Goal: Task Accomplishment & Management: Use online tool/utility

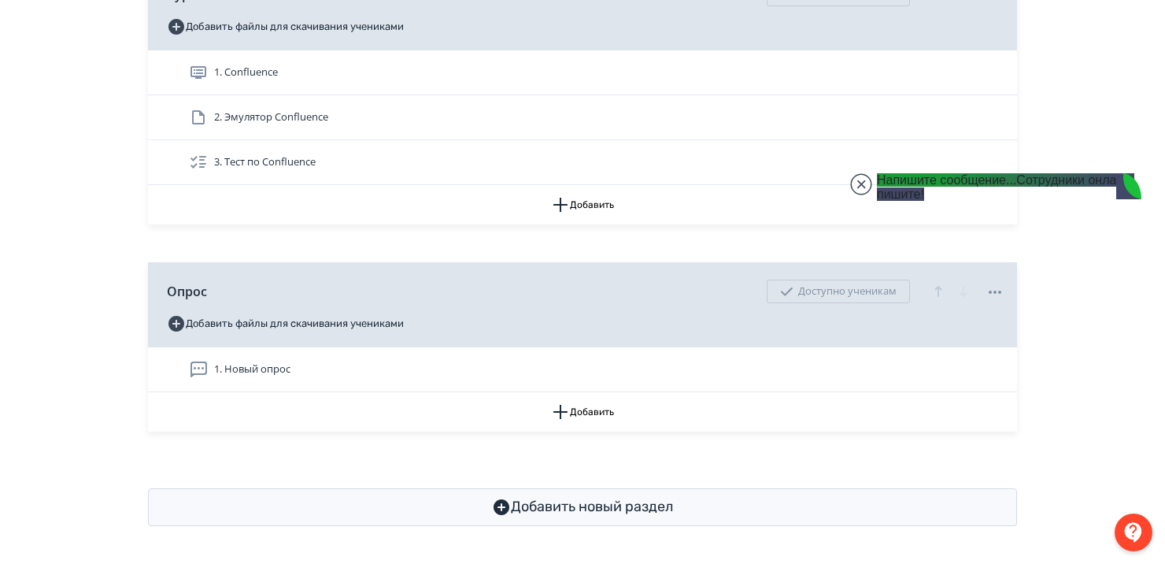
scroll to position [6068, 0]
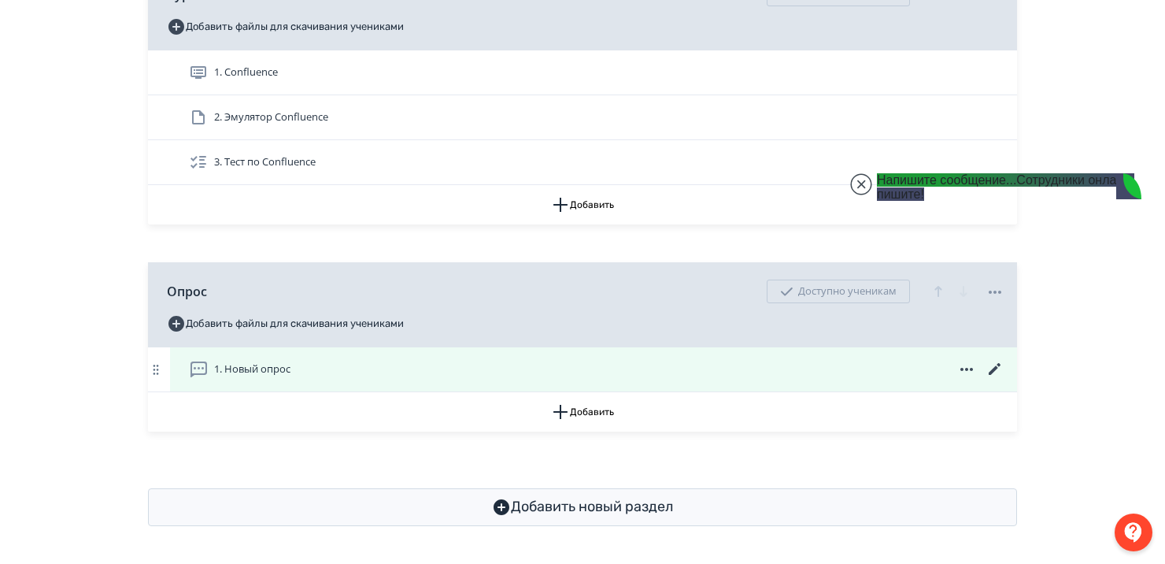
click at [312, 361] on div "1. Новый опрос" at bounding box center [597, 369] width 816 height 19
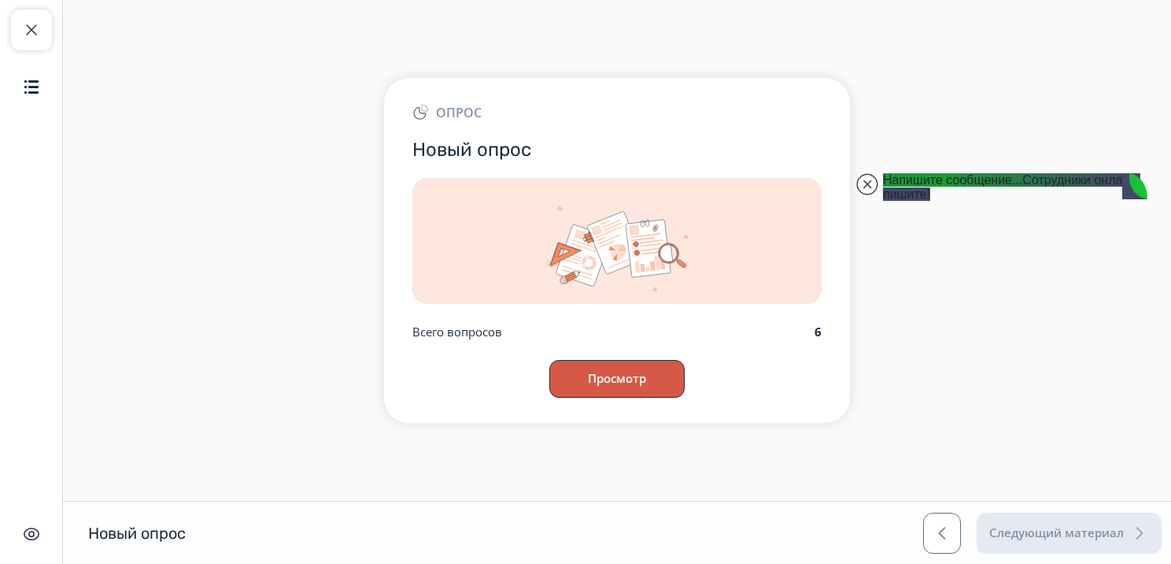
click at [630, 379] on button "Просмотр" at bounding box center [617, 379] width 135 height 38
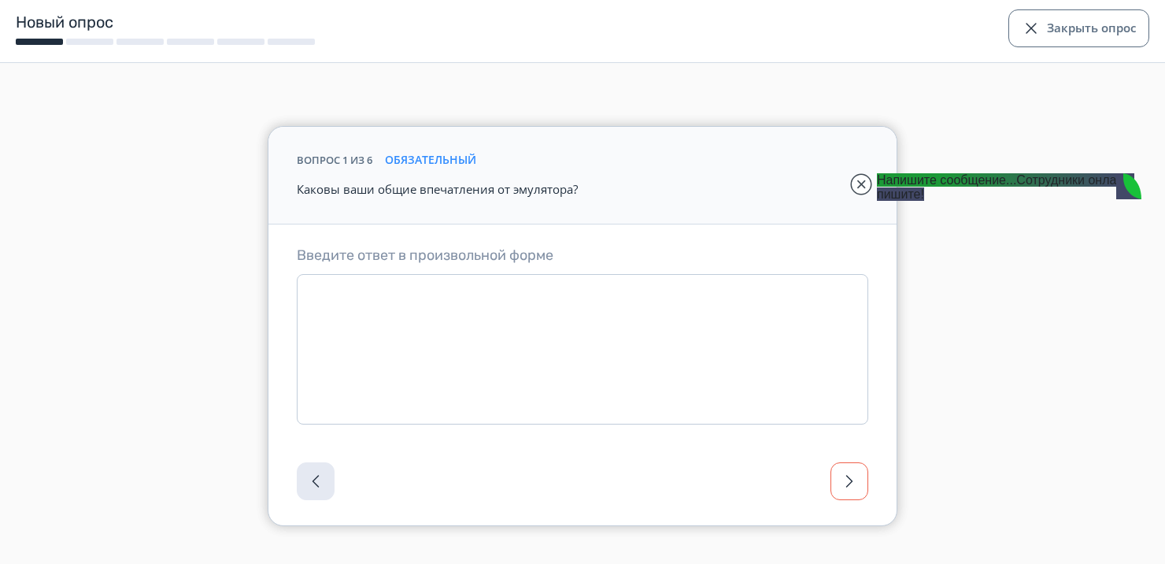
click at [847, 494] on button "button" at bounding box center [850, 481] width 38 height 38
click at [845, 476] on span "button" at bounding box center [849, 481] width 19 height 19
click at [846, 476] on span "button" at bounding box center [849, 481] width 19 height 19
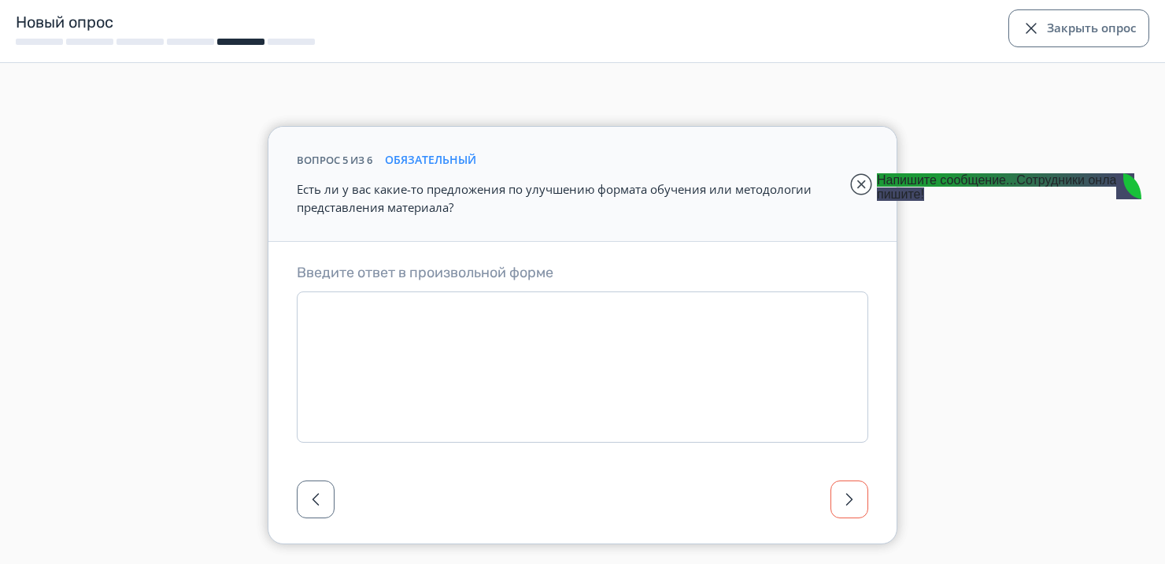
click at [846, 476] on div at bounding box center [582, 504] width 628 height 79
click at [1065, 31] on button "Закрыть опрос" at bounding box center [1079, 28] width 141 height 38
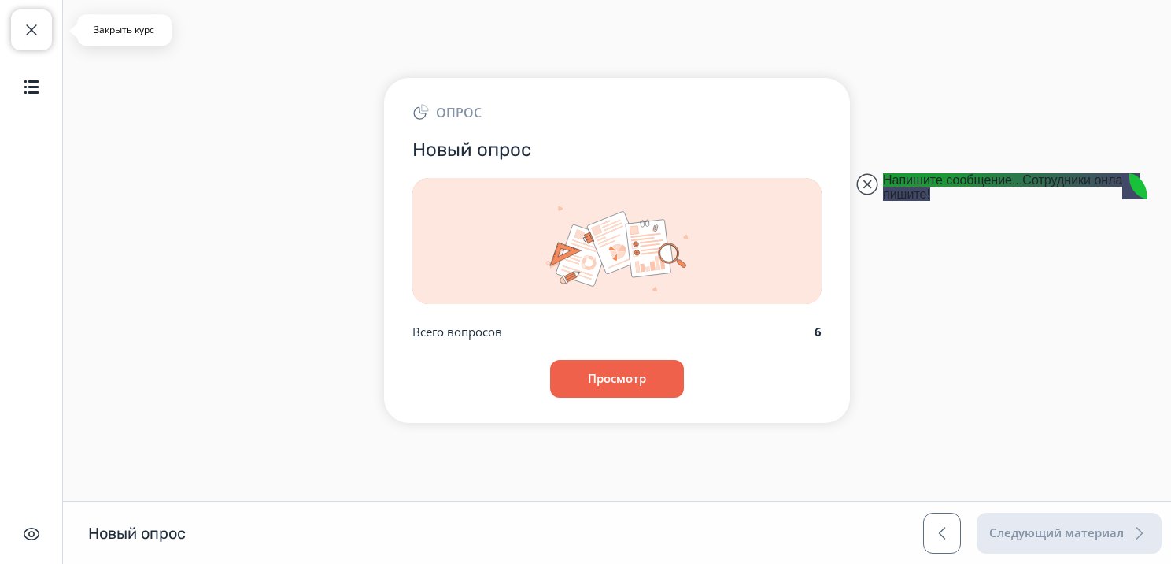
click at [15, 33] on button "Закрыть курс" at bounding box center [31, 29] width 41 height 41
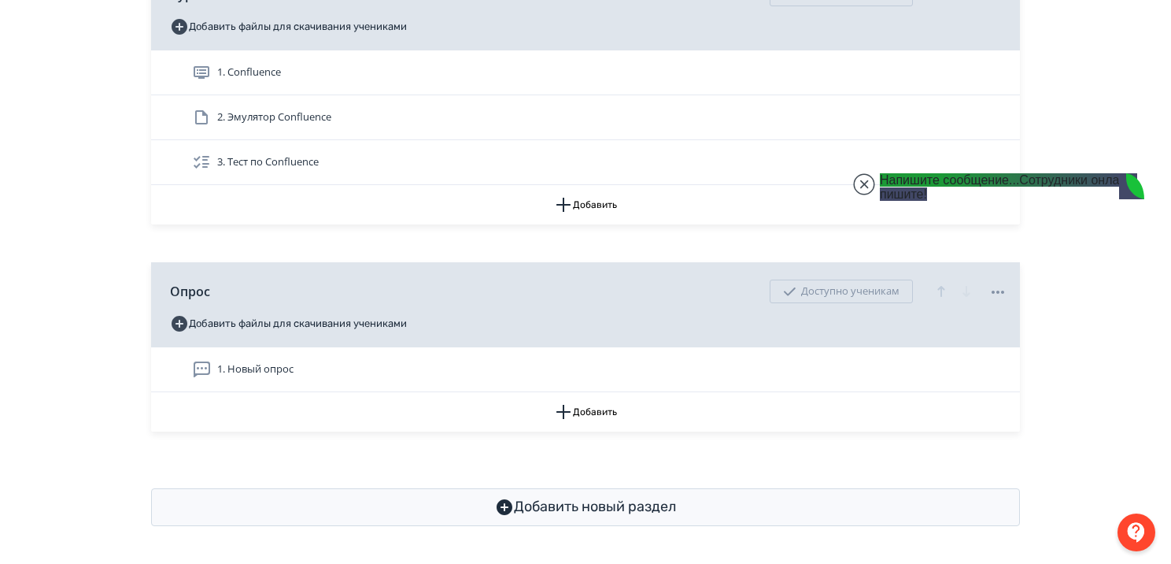
scroll to position [494, 0]
click at [592, 409] on button "Добавить" at bounding box center [582, 411] width 869 height 39
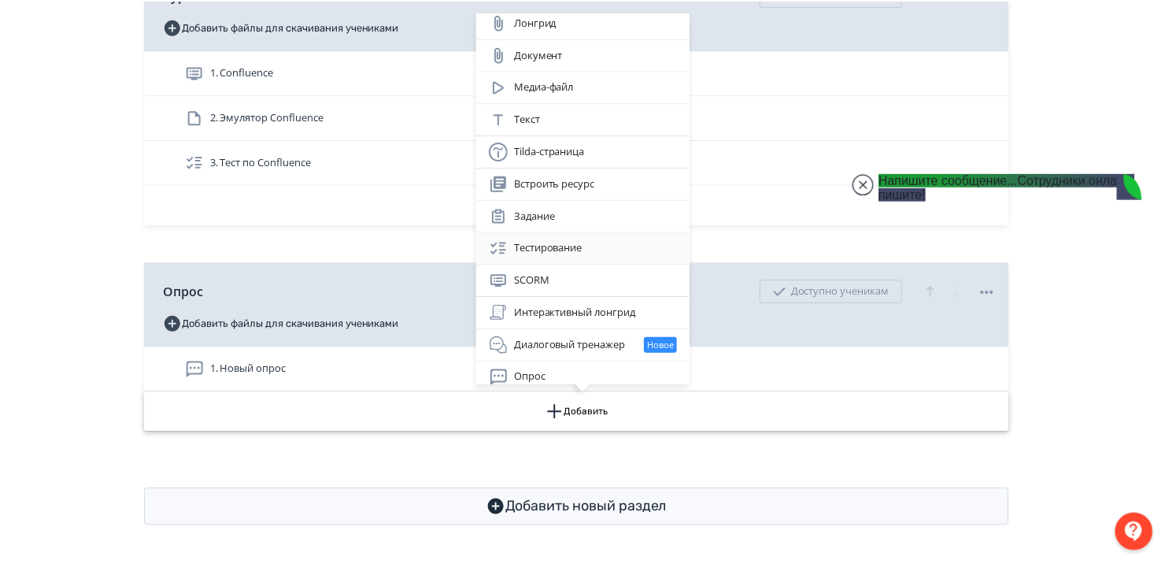
scroll to position [0, 0]
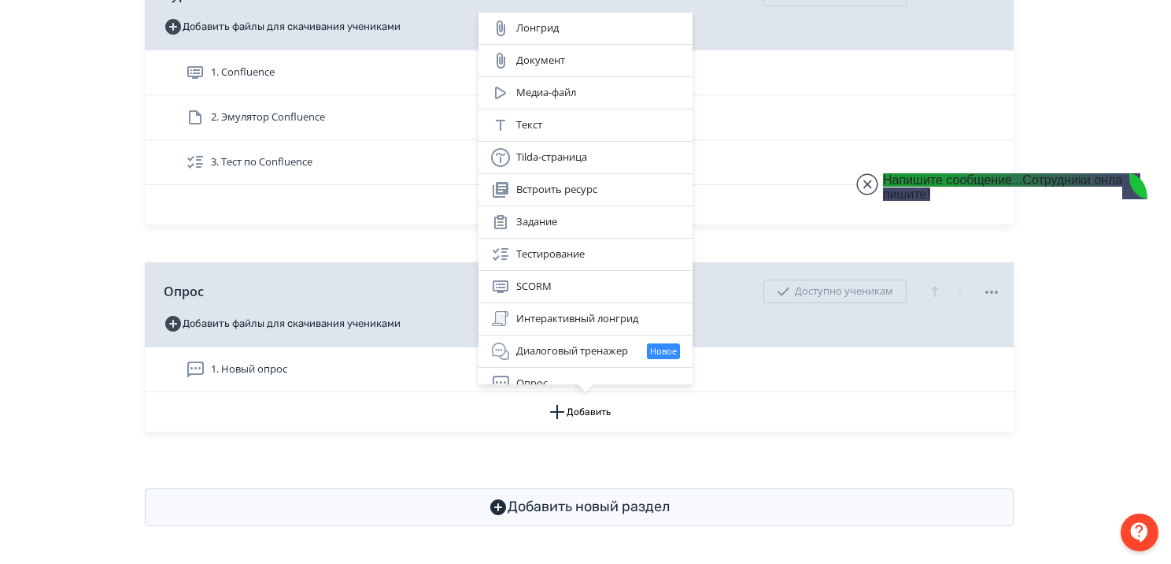
click at [246, 353] on div "Лонгрид Документ Медиа-файл Текст Tilda-страница Встроить ресурс Задание Тестир…" at bounding box center [585, 282] width 1171 height 564
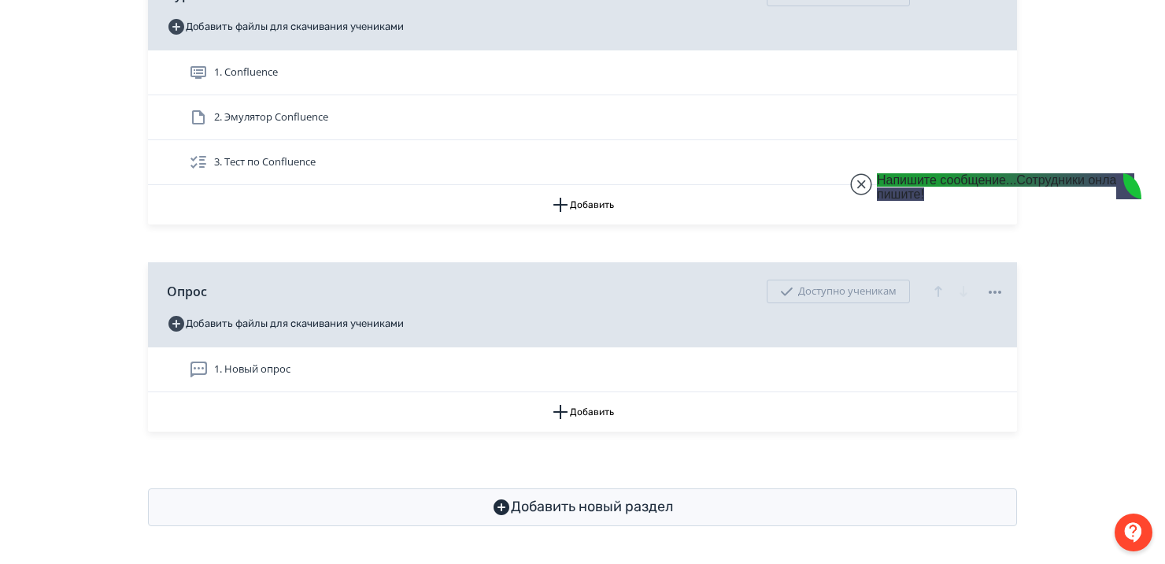
click at [247, 364] on span "1. Новый опрос" at bounding box center [252, 369] width 76 height 16
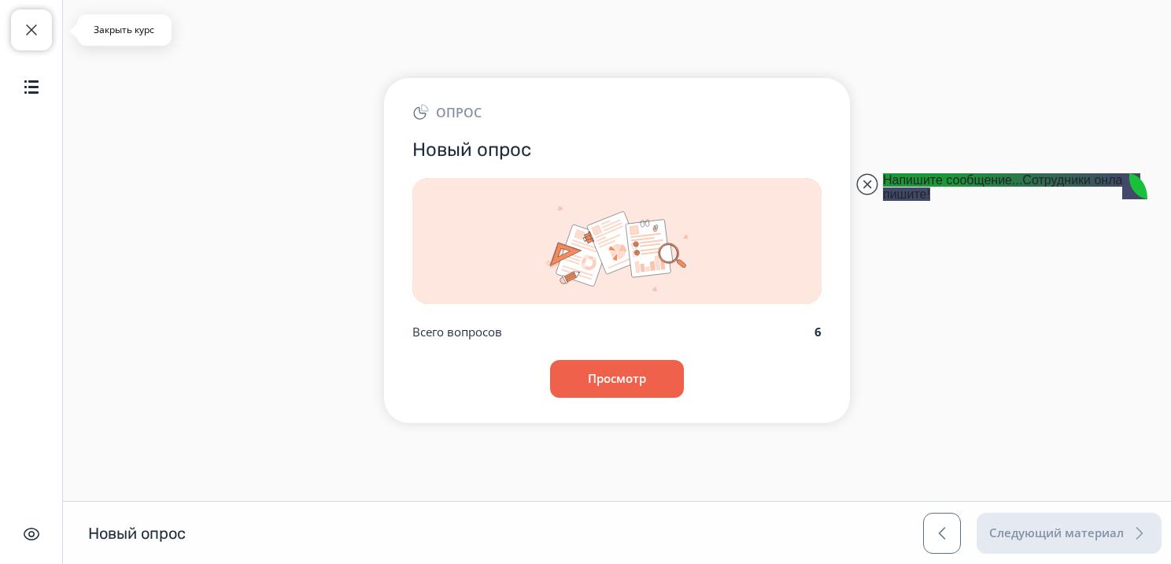
click at [38, 31] on span "button" at bounding box center [31, 29] width 19 height 19
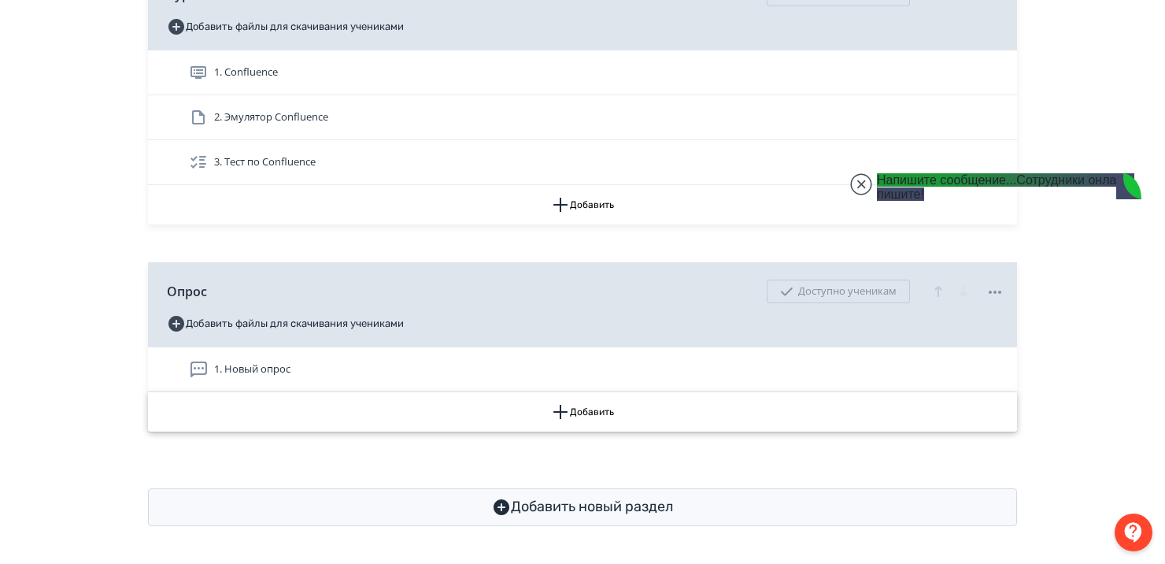
scroll to position [494, 0]
click at [576, 411] on button "Добавить" at bounding box center [582, 411] width 869 height 39
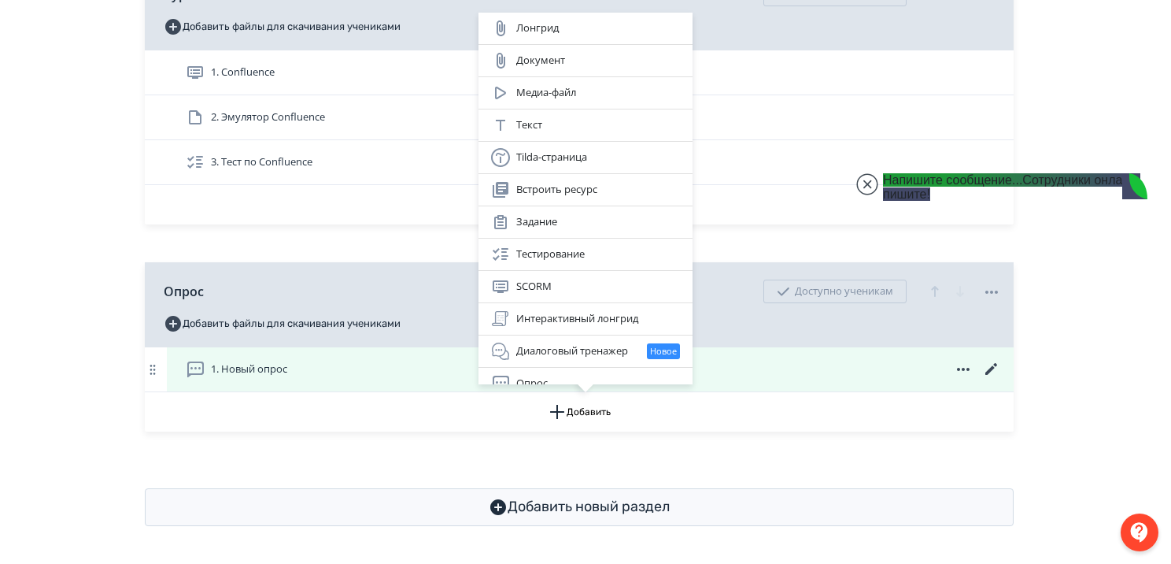
click at [524, 368] on div "Опрос" at bounding box center [586, 383] width 214 height 31
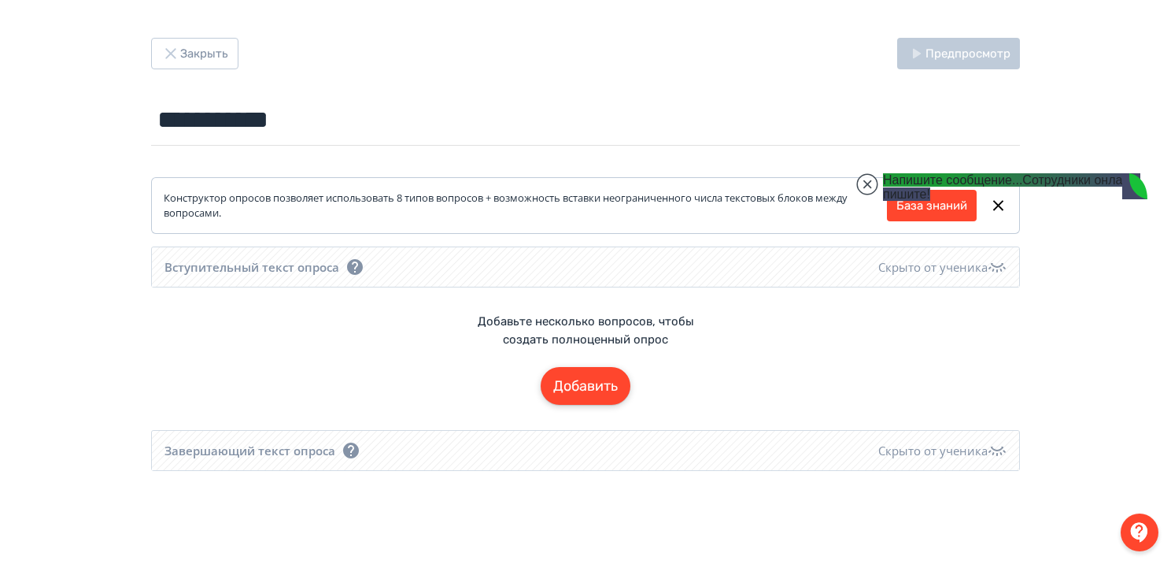
click at [576, 390] on button "Добавить" at bounding box center [586, 386] width 90 height 38
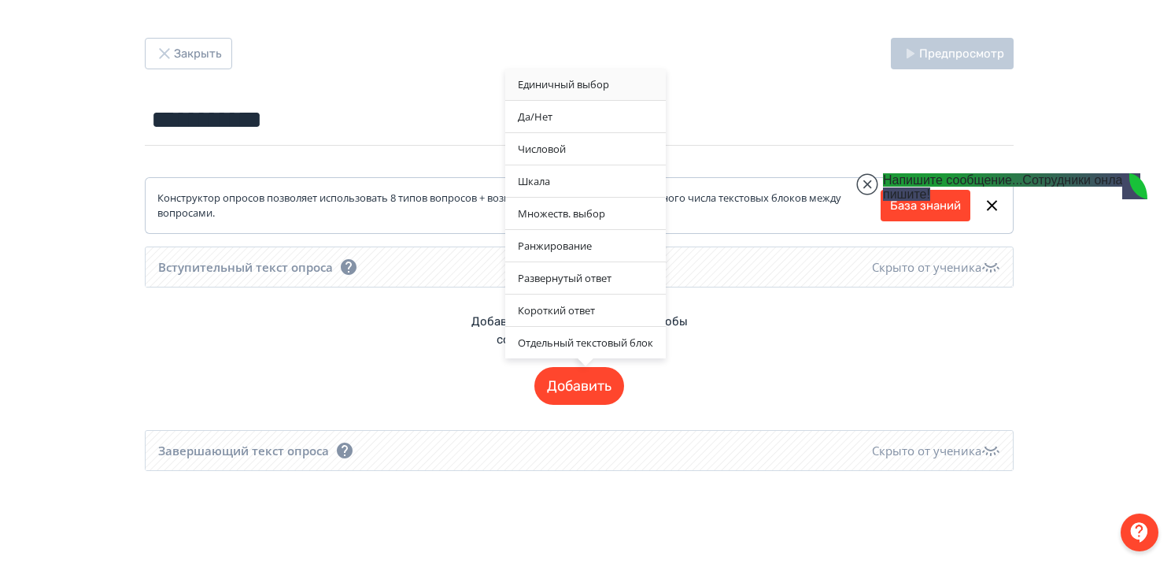
click at [566, 81] on div "Единичный выбор" at bounding box center [585, 83] width 161 height 31
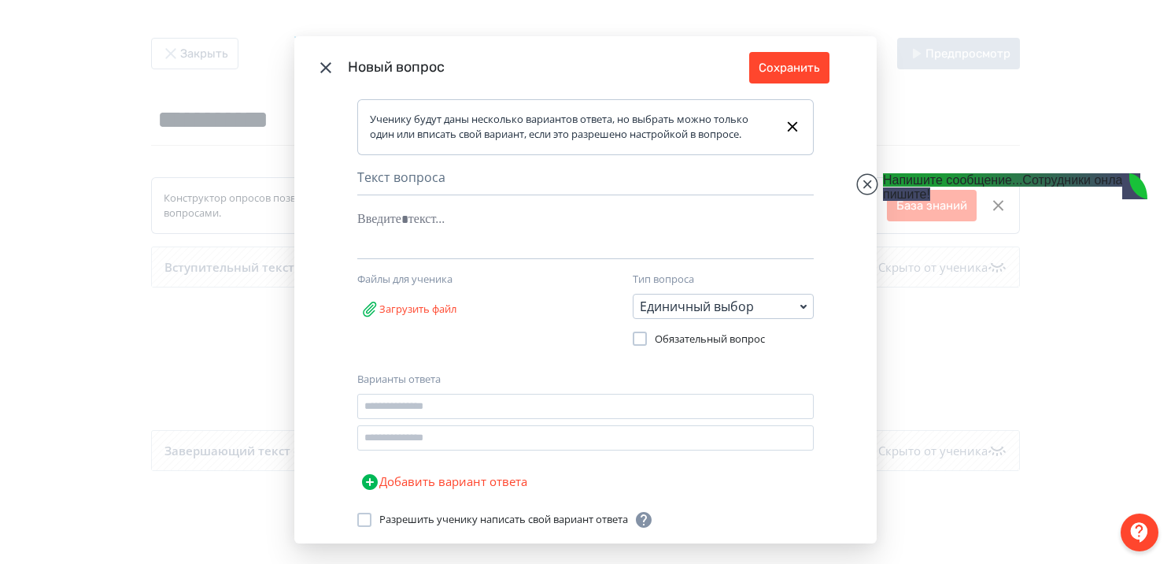
click at [319, 66] on icon "Modal" at bounding box center [325, 67] width 19 height 19
